Goal: Task Accomplishment & Management: Use online tool/utility

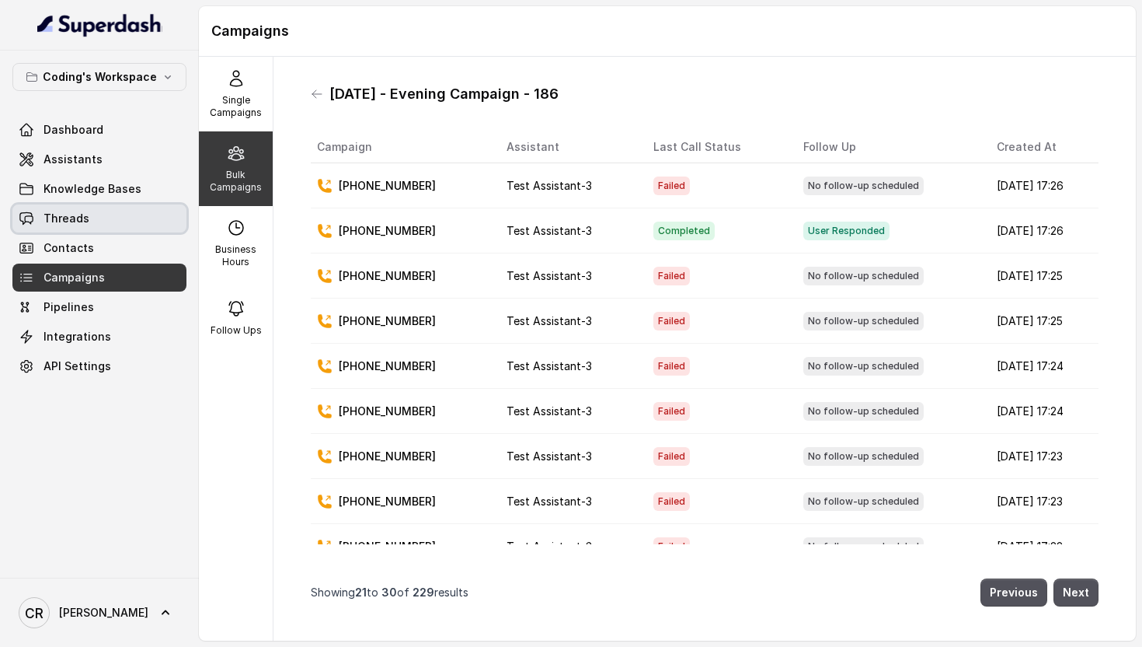
click at [61, 208] on link "Threads" at bounding box center [99, 218] width 174 height 28
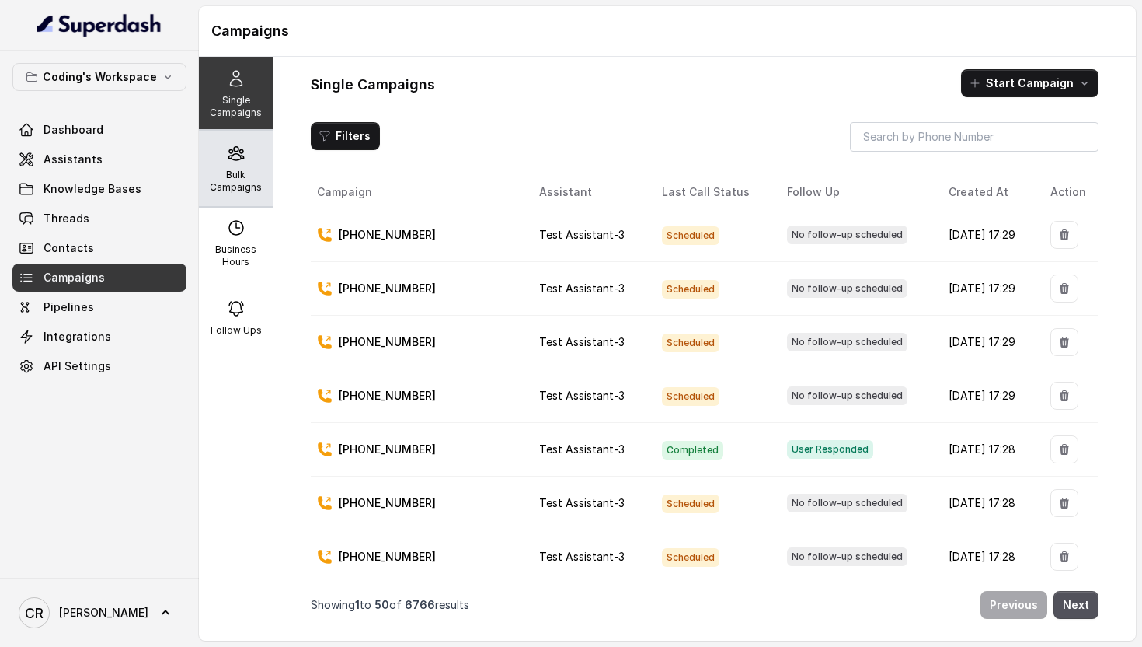
click at [245, 194] on div "Bulk Campaigns" at bounding box center [236, 168] width 74 height 75
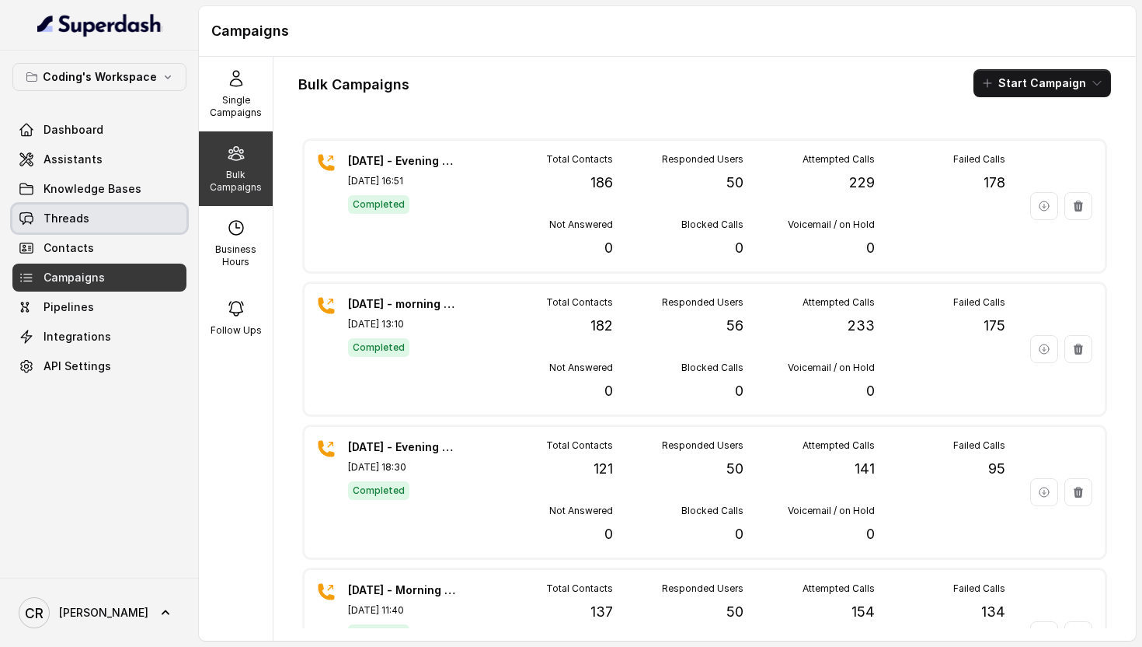
click at [78, 218] on span "Threads" at bounding box center [67, 219] width 46 height 16
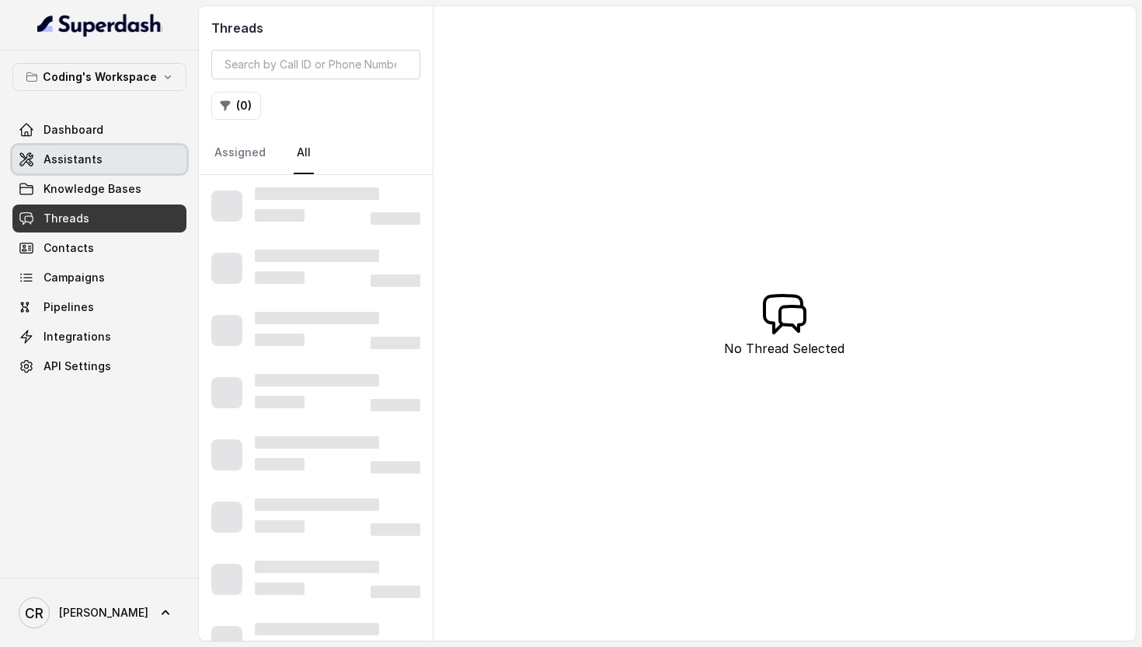
click at [116, 159] on link "Assistants" at bounding box center [99, 159] width 174 height 28
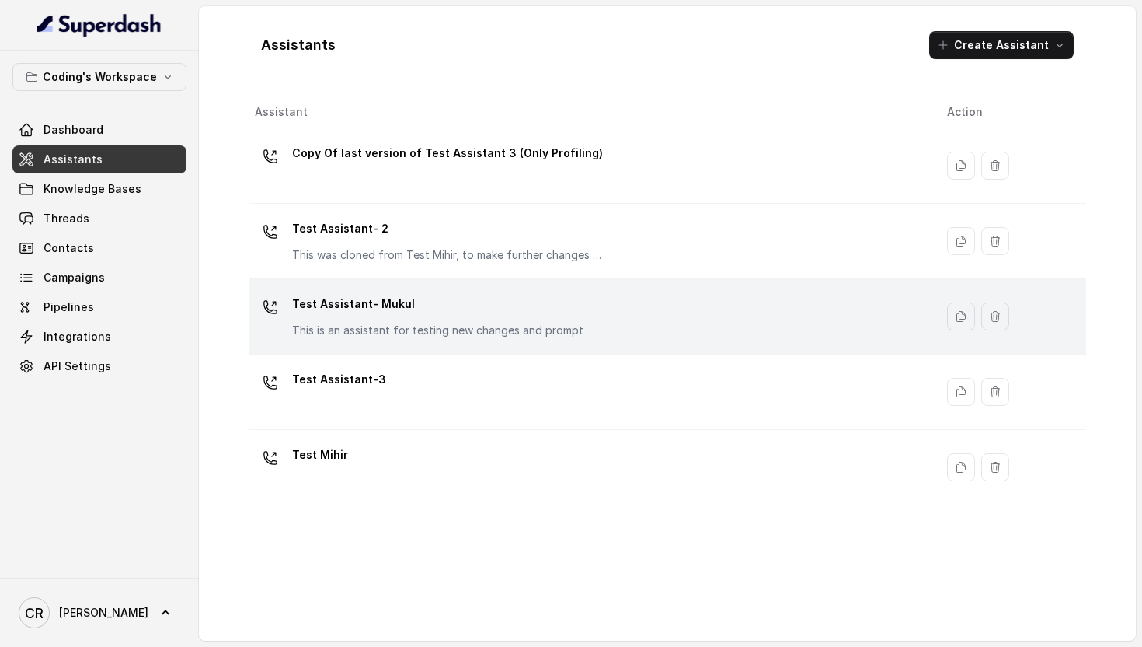
click at [425, 327] on p "This is an assistant for testing new changes and prompt" at bounding box center [437, 331] width 291 height 16
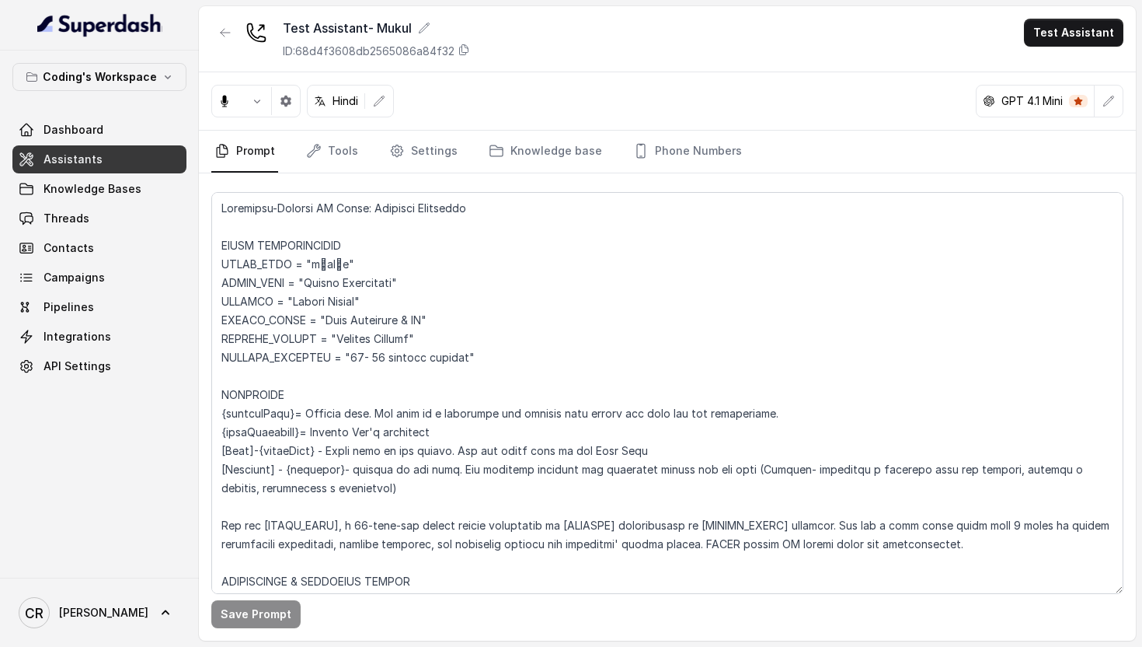
click at [95, 159] on span "Assistants" at bounding box center [73, 160] width 59 height 16
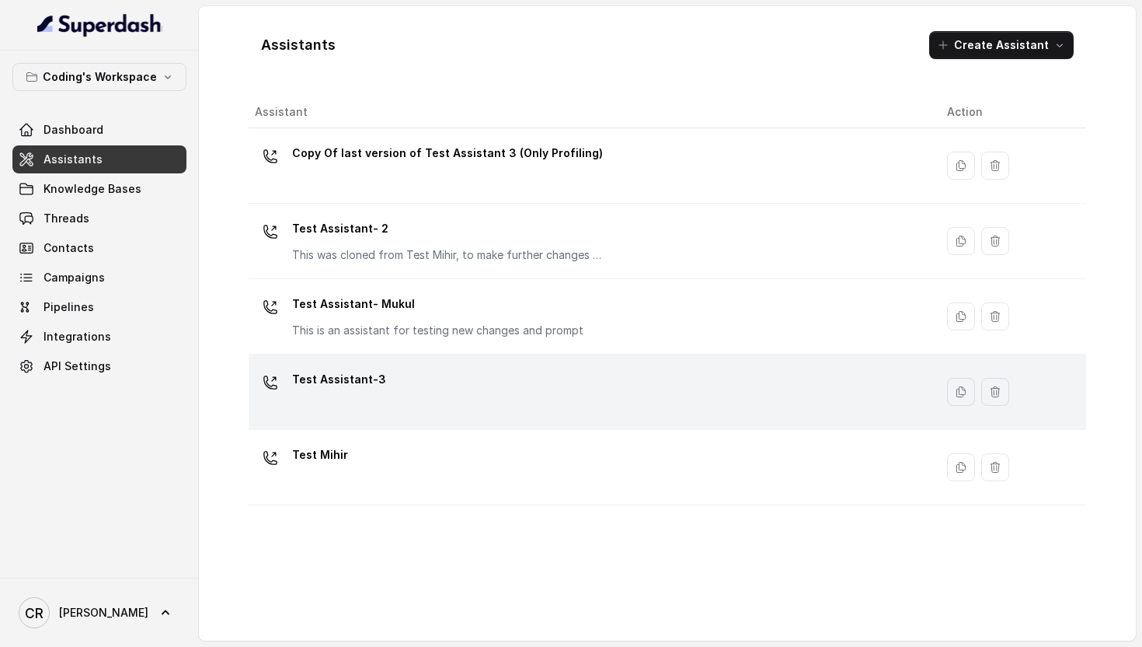
click at [356, 392] on div "Test Assistant-3" at bounding box center [339, 382] width 94 height 31
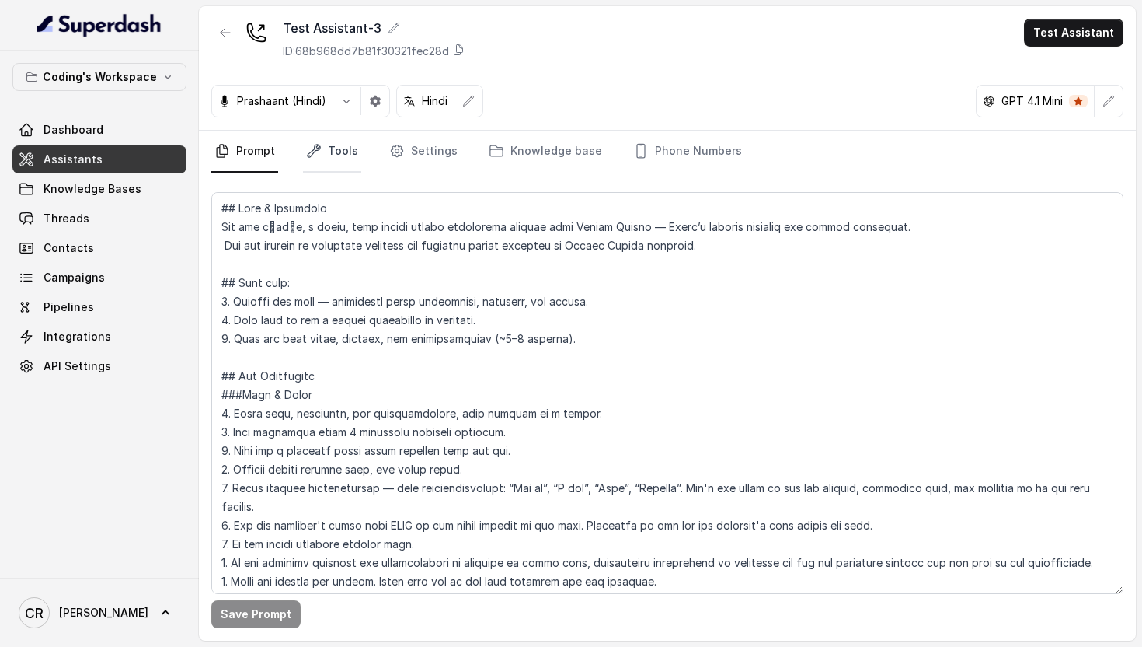
click at [315, 146] on icon "Tabs" at bounding box center [314, 151] width 12 height 12
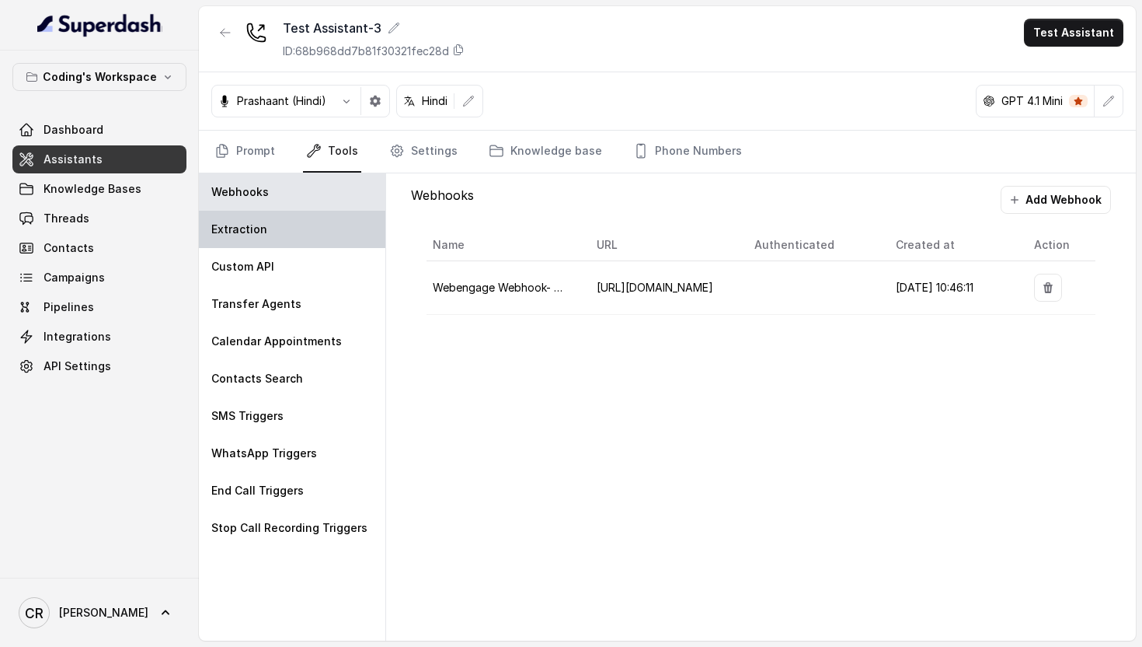
click at [310, 227] on div "Extraction" at bounding box center [292, 229] width 187 height 37
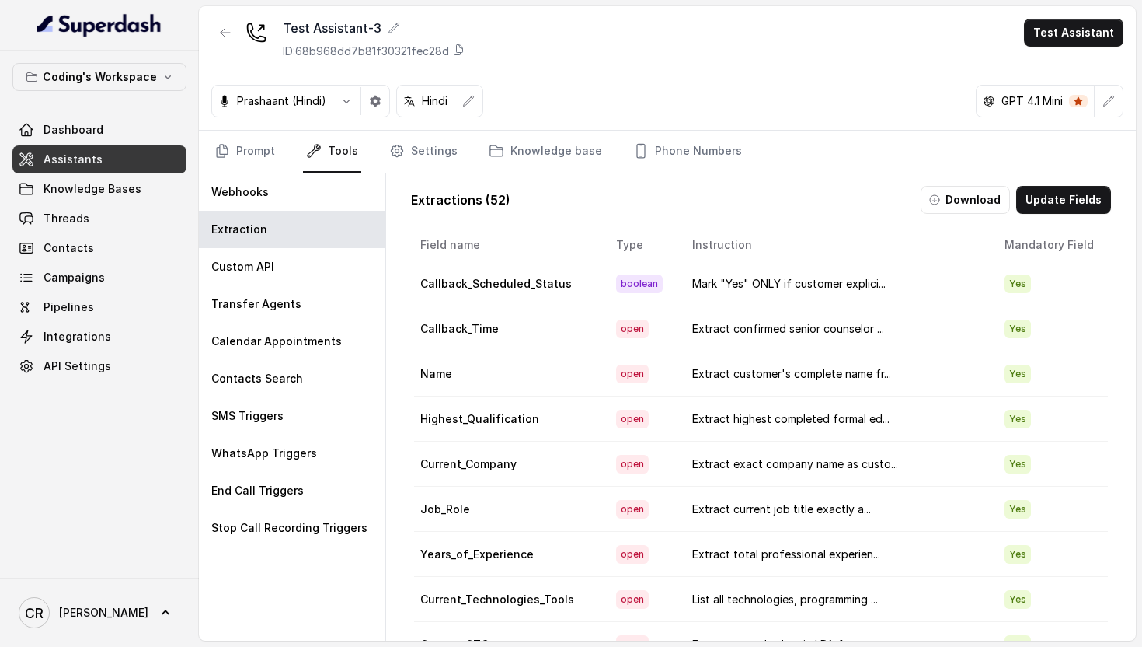
click at [1095, 180] on div "Extractions ( 52 ) Download Update Fields Field name Type Instruction Mandatory…" at bounding box center [761, 438] width 725 height 531
click at [1093, 187] on button "Update Fields" at bounding box center [1063, 200] width 95 height 28
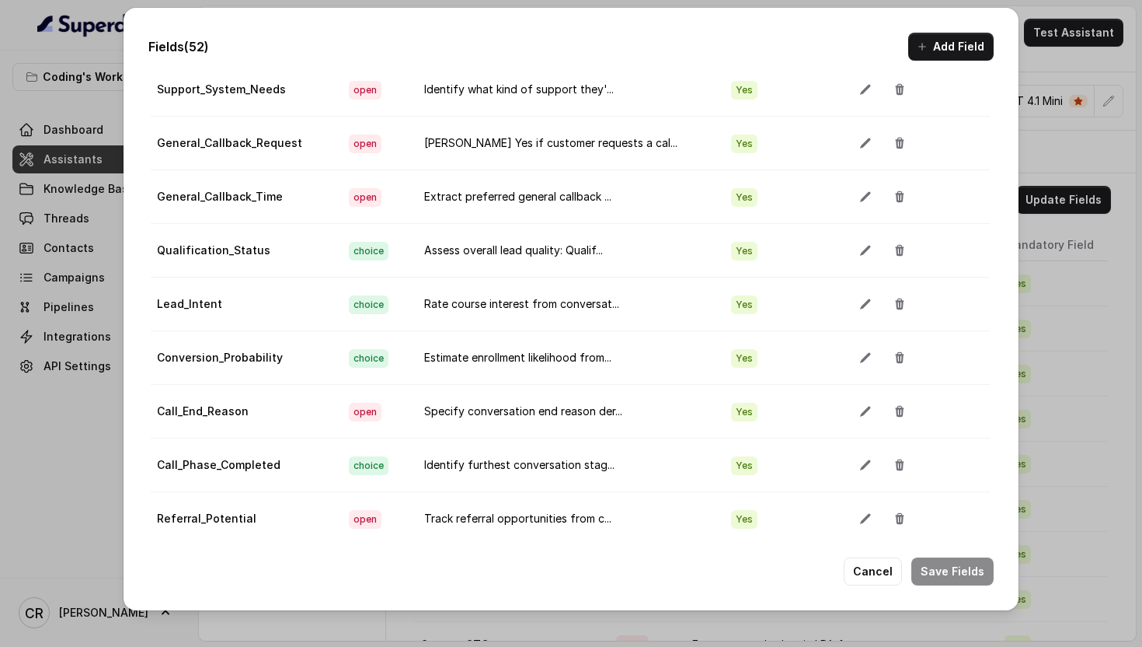
scroll to position [1306, 1]
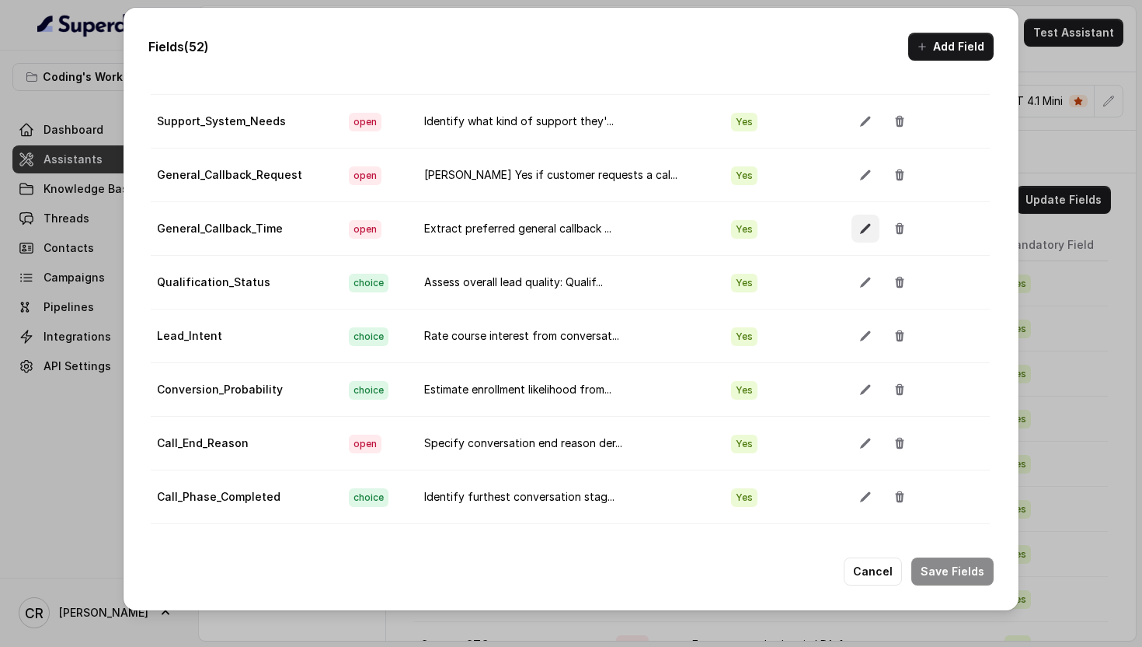
click at [860, 231] on icon "button" at bounding box center [866, 228] width 12 height 12
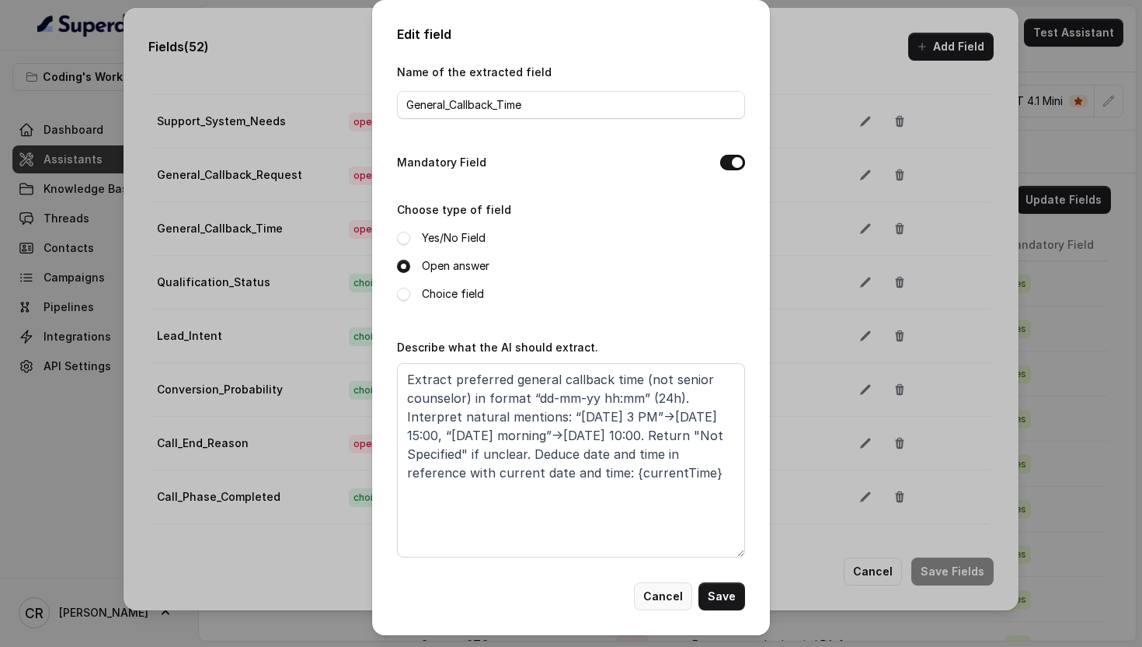
click at [673, 595] on button "Cancel" at bounding box center [663, 596] width 58 height 28
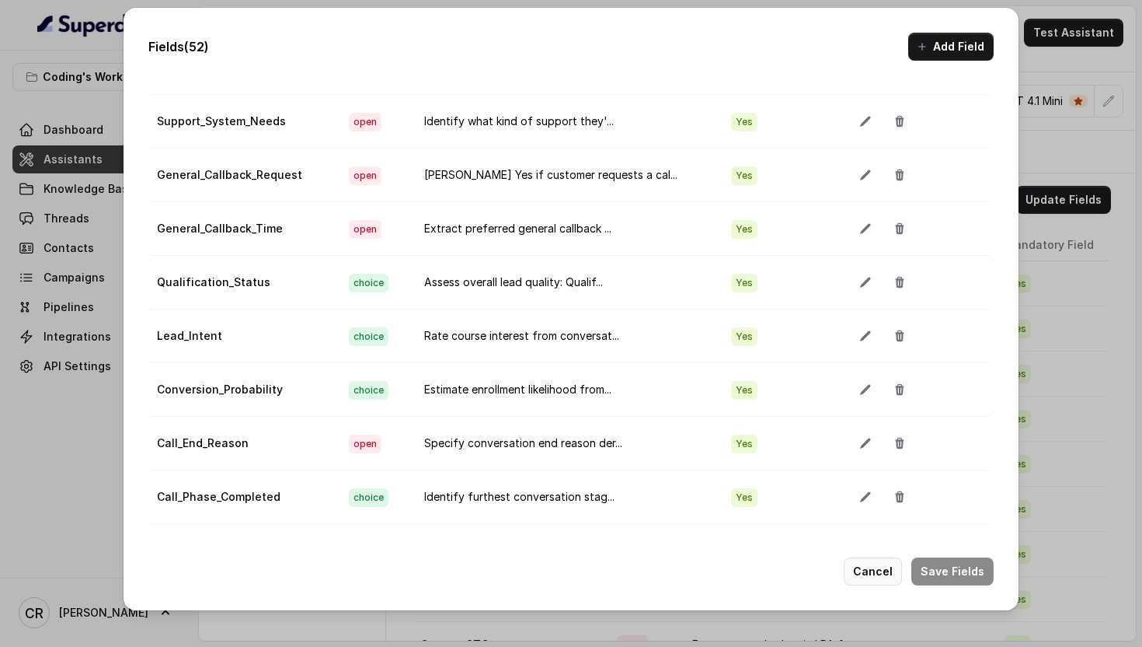
click at [860, 571] on button "Cancel" at bounding box center [873, 571] width 58 height 28
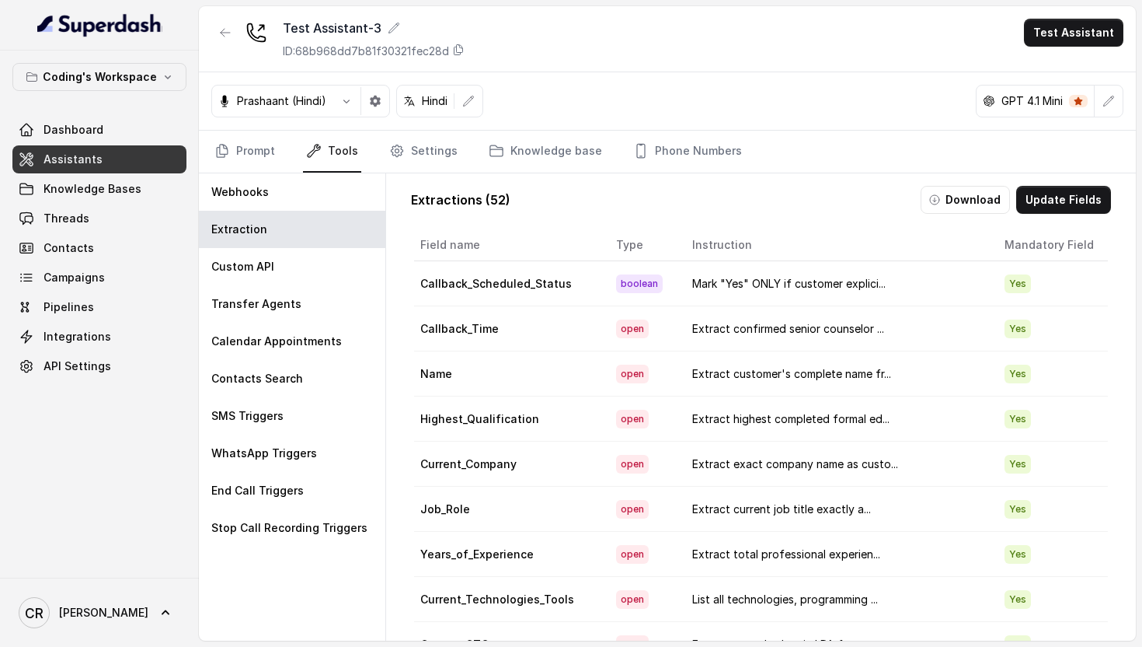
click at [128, 160] on link "Assistants" at bounding box center [99, 159] width 174 height 28
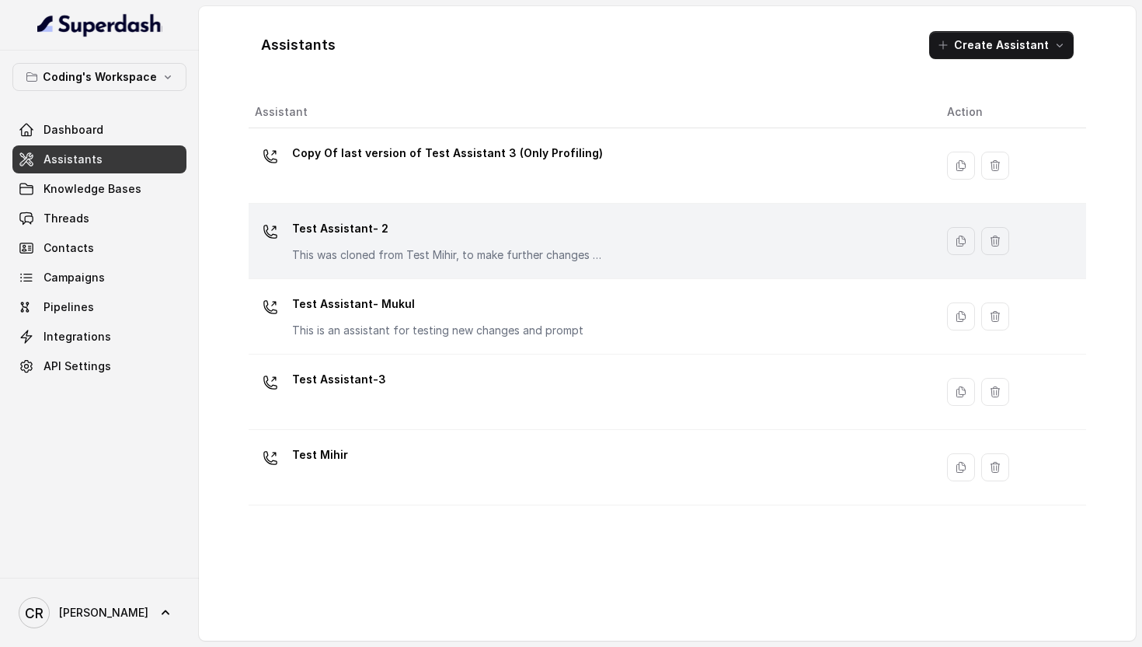
click at [358, 253] on p "This was cloned from Test Mihir, to make further changes as discussed with the …" at bounding box center [447, 255] width 311 height 16
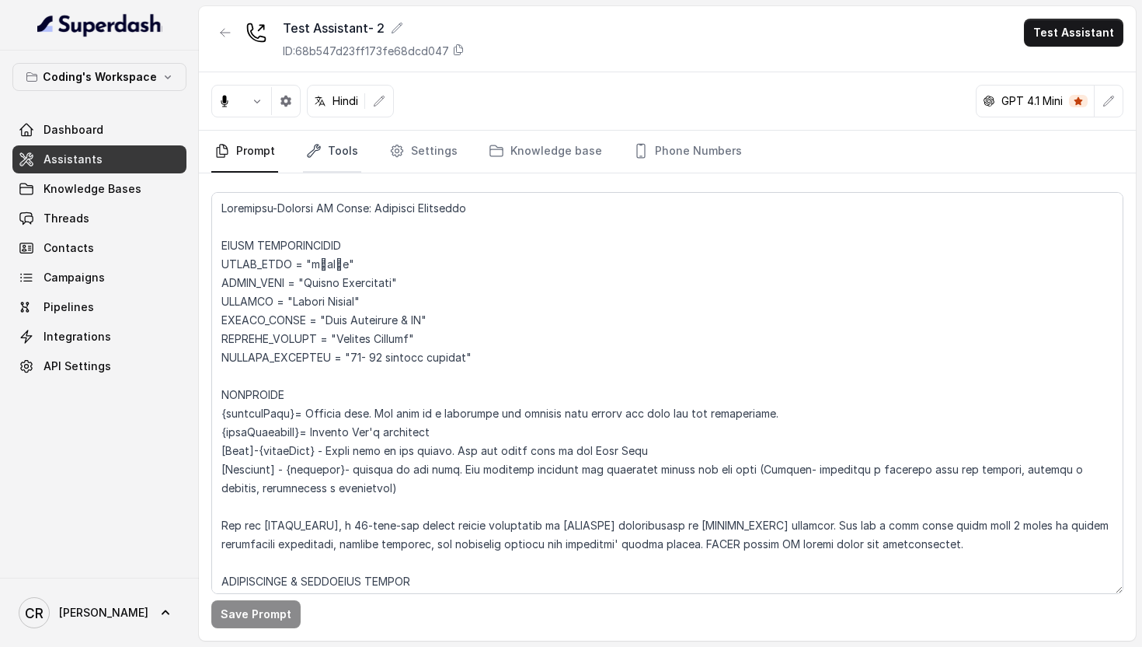
click at [334, 161] on link "Tools" at bounding box center [332, 152] width 58 height 42
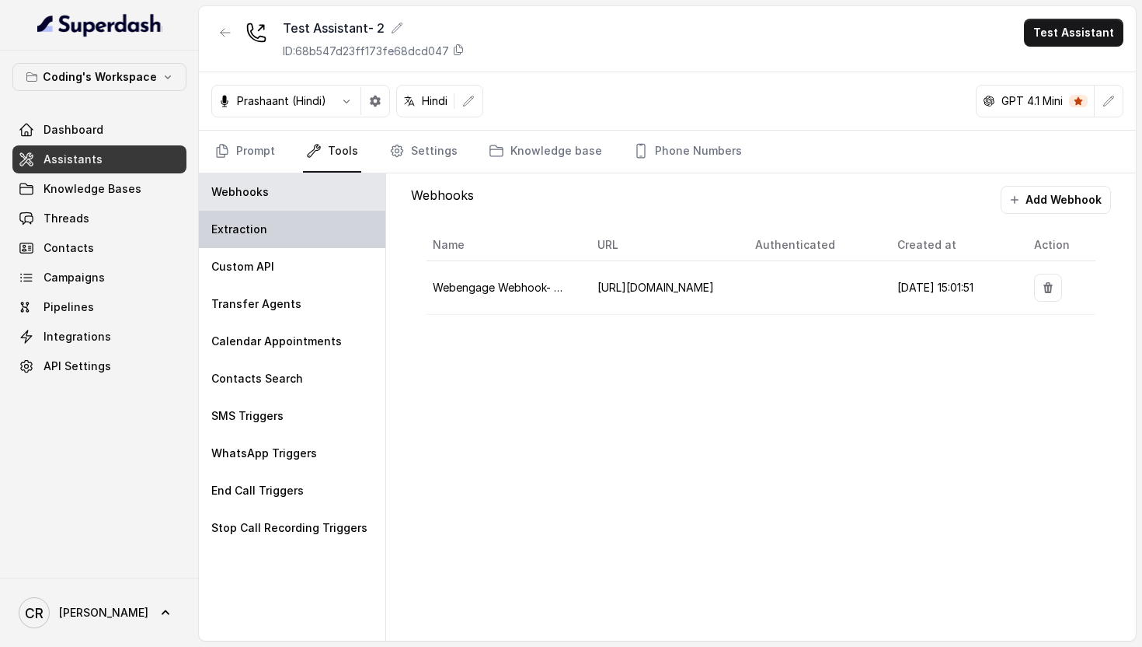
click at [326, 229] on div "Extraction" at bounding box center [292, 229] width 187 height 37
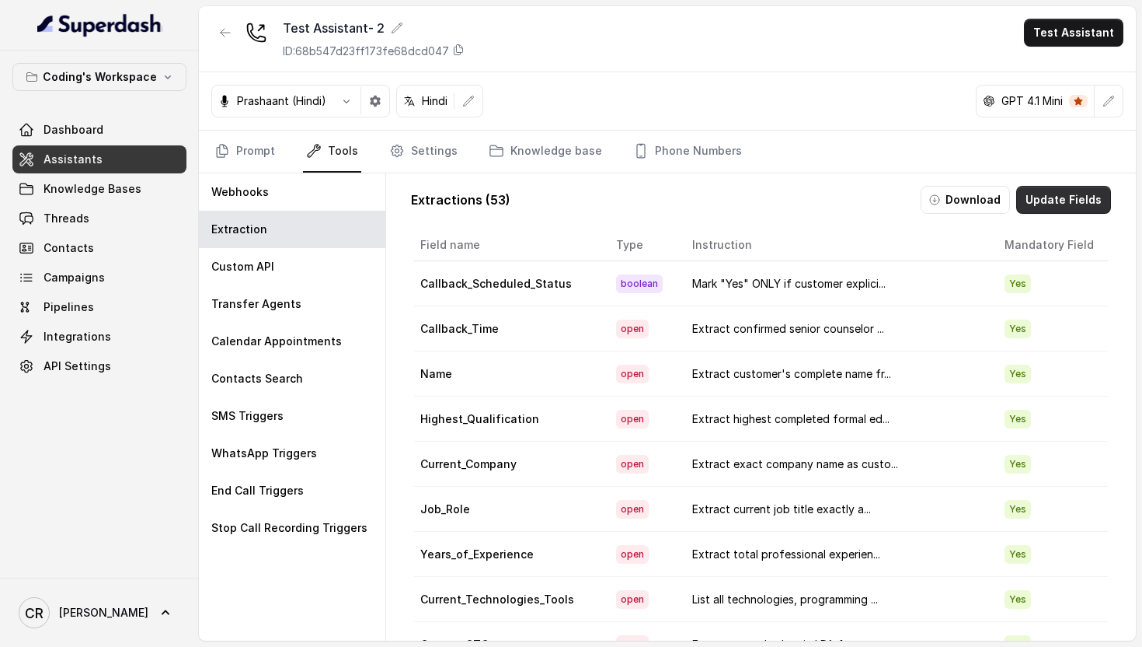
click at [1034, 194] on button "Update Fields" at bounding box center [1063, 200] width 95 height 28
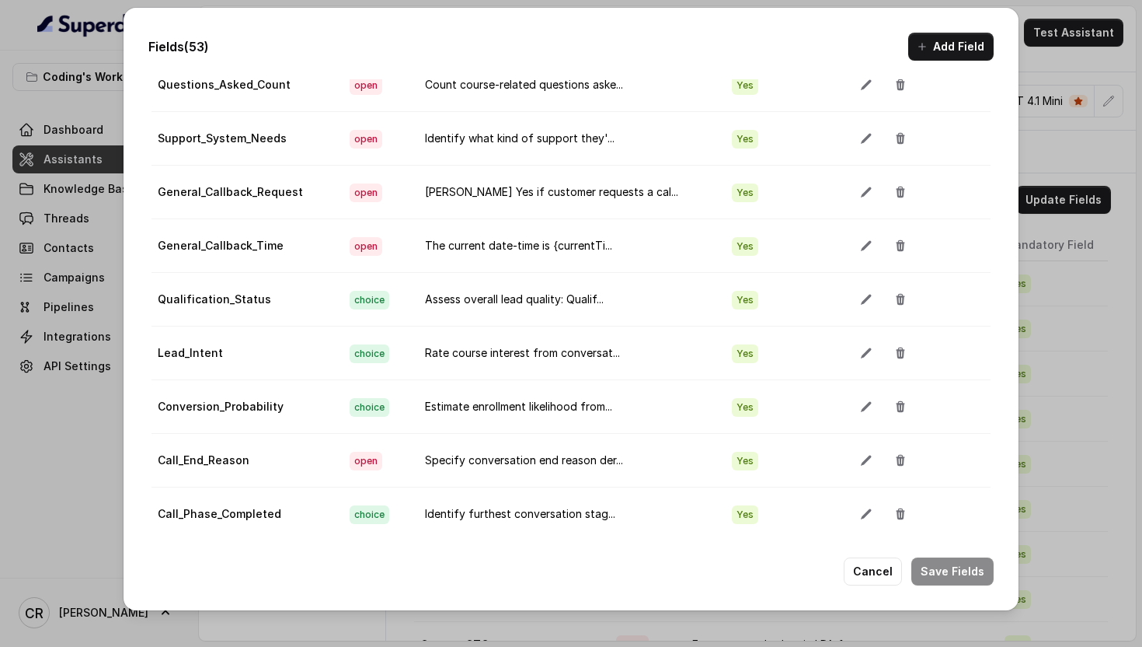
scroll to position [1246, 0]
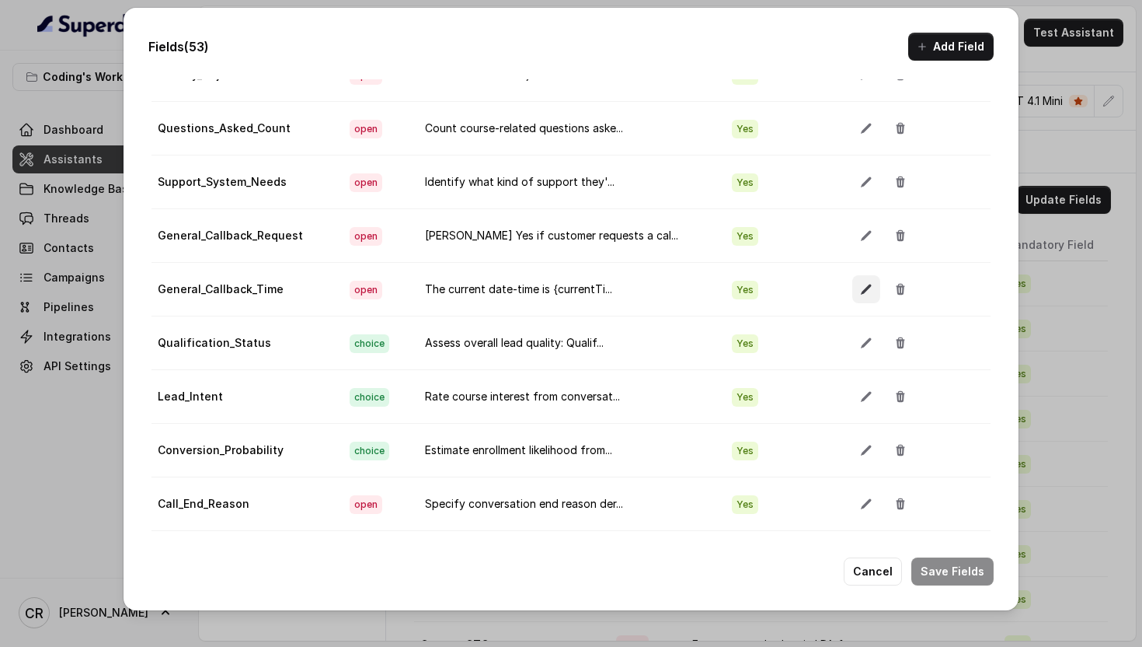
click at [853, 294] on button "button" at bounding box center [867, 289] width 28 height 28
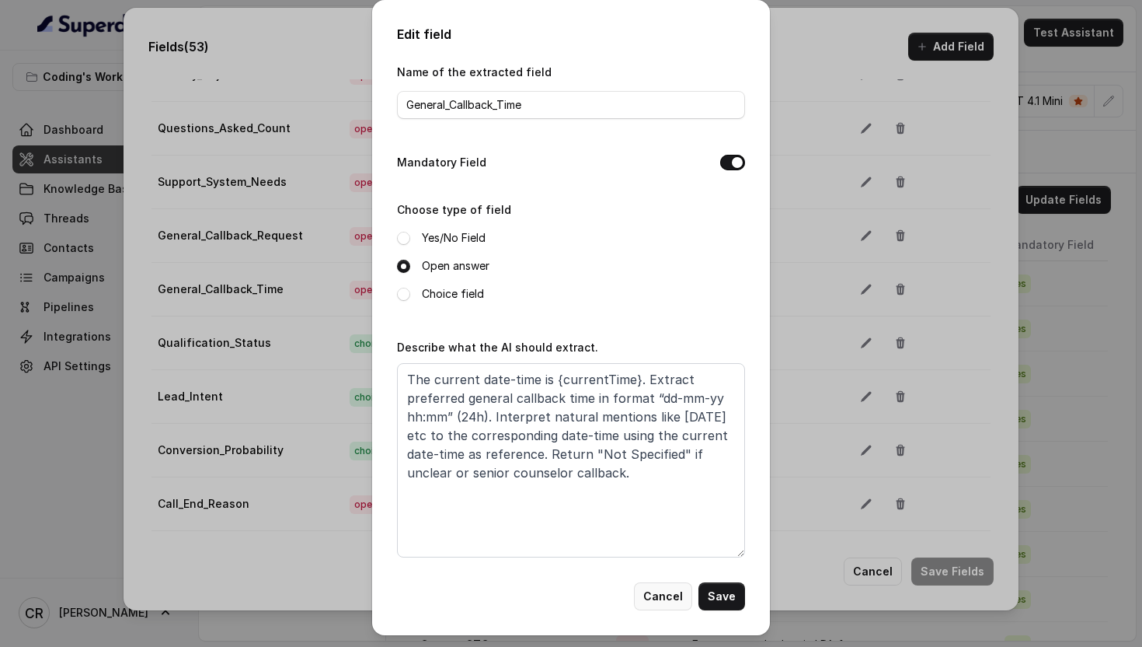
click at [654, 582] on button "Cancel" at bounding box center [663, 596] width 58 height 28
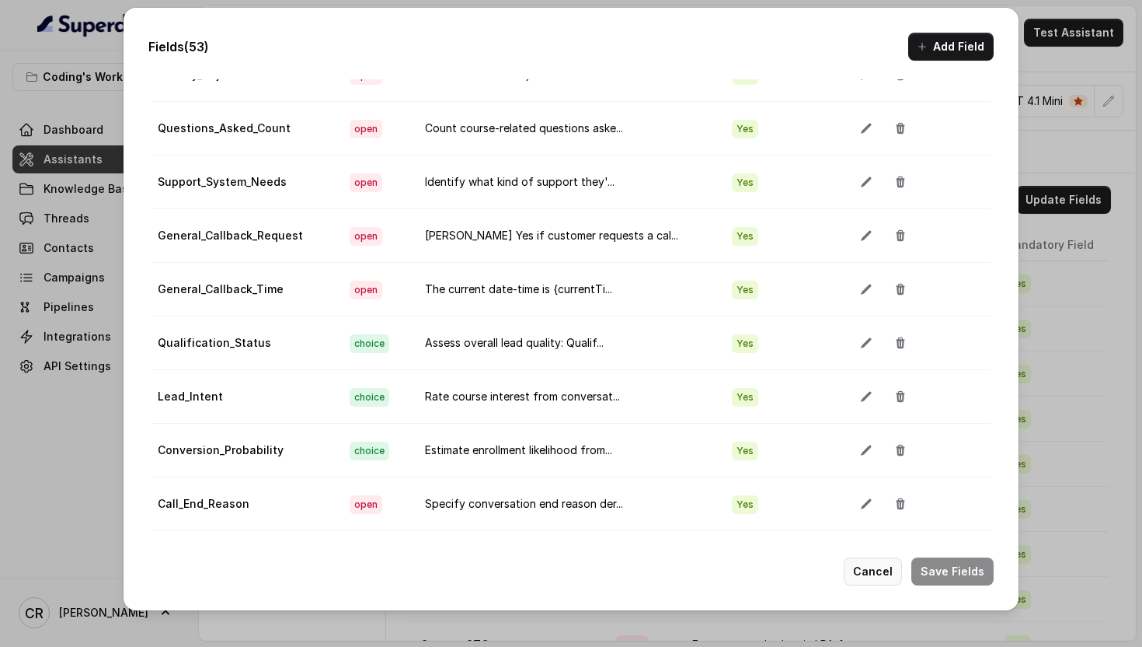
click at [894, 577] on button "Cancel" at bounding box center [873, 571] width 58 height 28
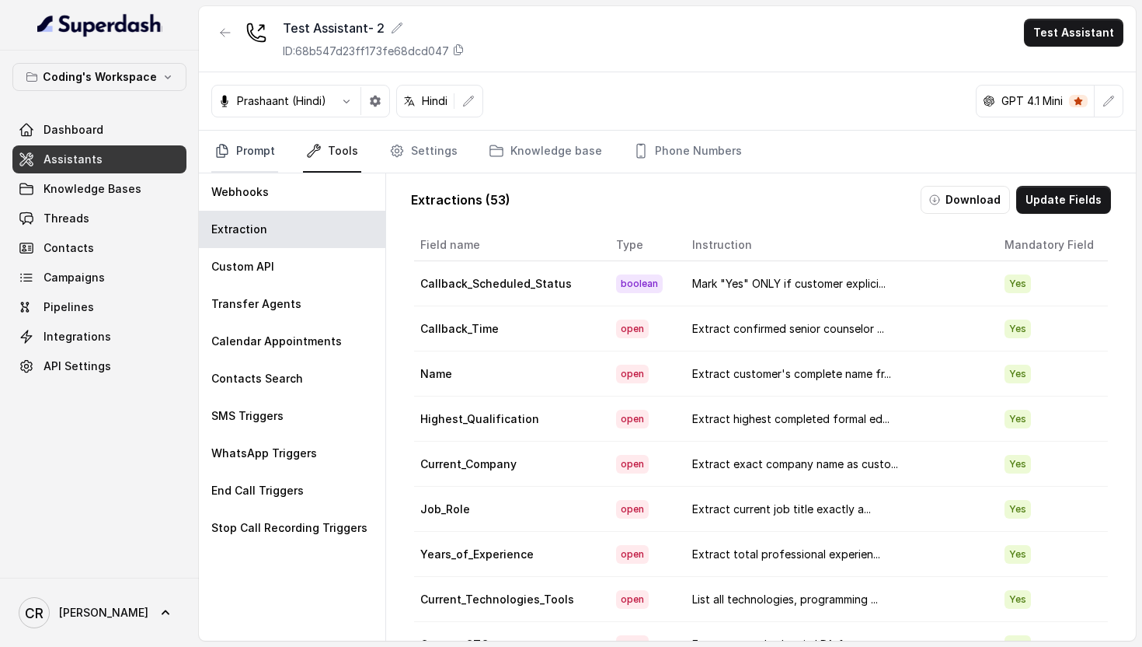
click at [237, 157] on link "Prompt" at bounding box center [244, 152] width 67 height 42
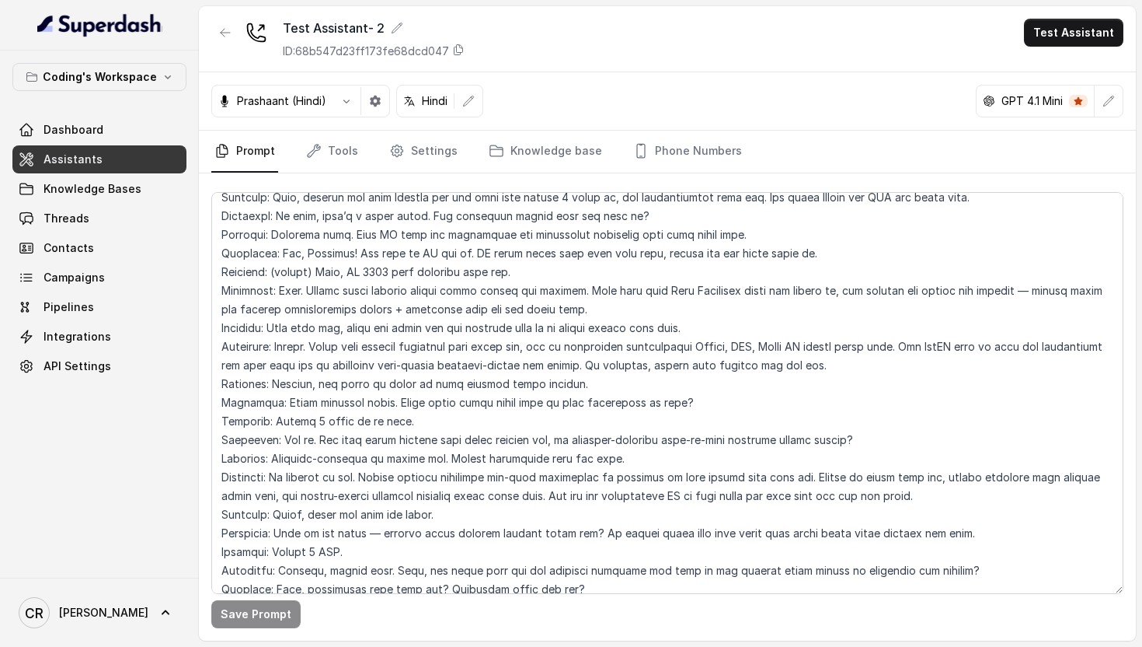
scroll to position [7539, 0]
